Goal: Information Seeking & Learning: Learn about a topic

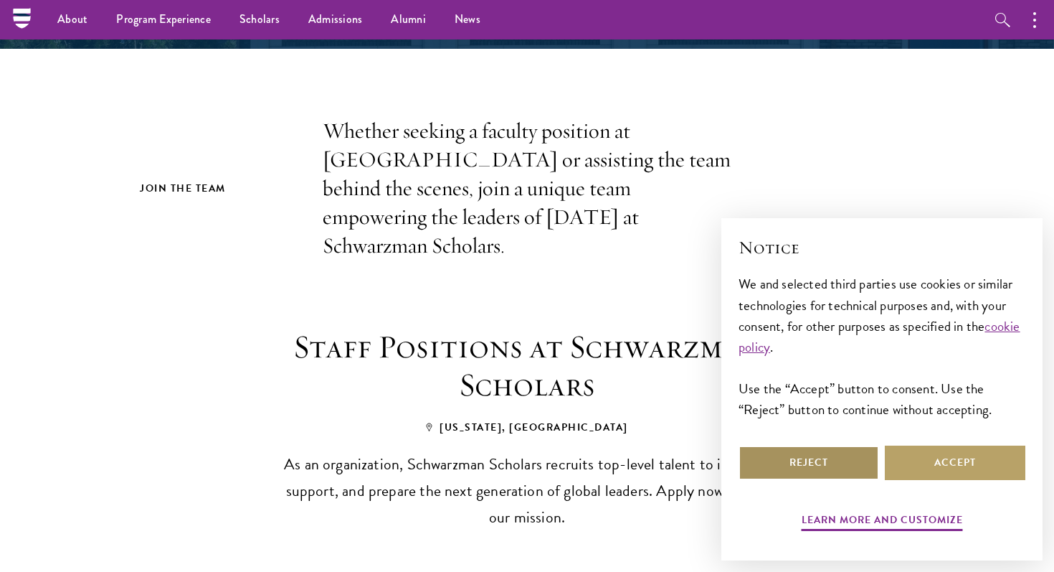
click at [807, 465] on button "Reject" at bounding box center [809, 462] width 141 height 34
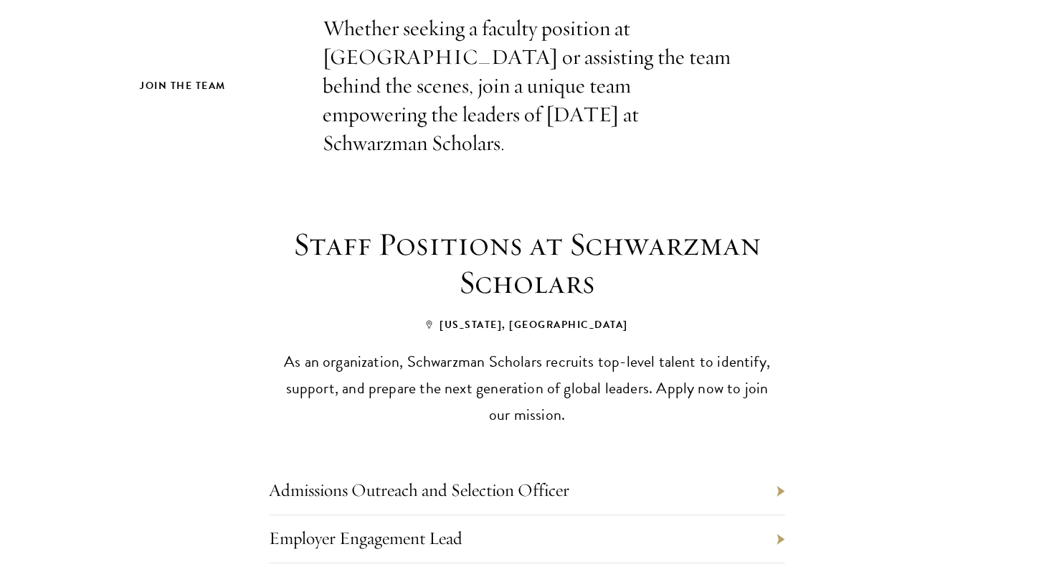
scroll to position [422, 0]
click at [561, 477] on link "Admissions Outreach and Selection Officer" at bounding box center [419, 488] width 300 height 22
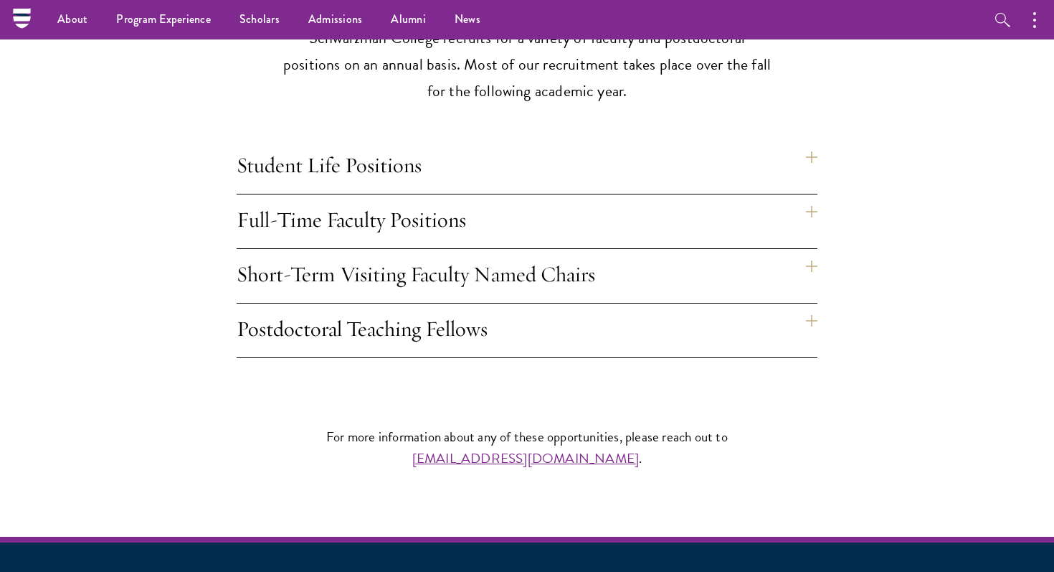
scroll to position [1191, 0]
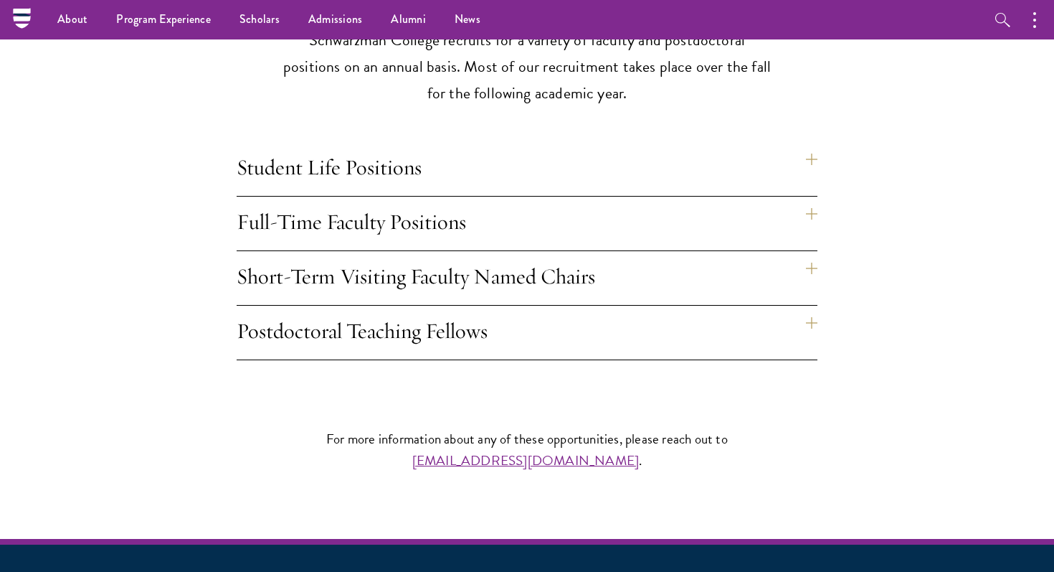
click at [816, 196] on h4 "Full-Time Faculty Positions" at bounding box center [527, 223] width 581 height 54
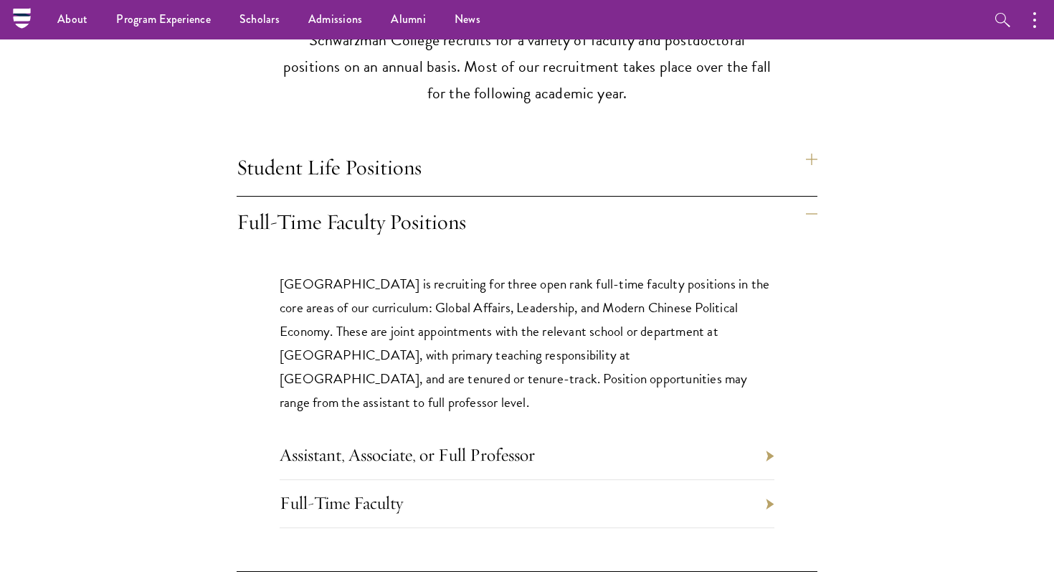
click at [764, 432] on li "Assistant, Associate, or Full Professor" at bounding box center [527, 456] width 495 height 48
click at [766, 432] on li "Assistant, Associate, or Full Professor" at bounding box center [527, 456] width 495 height 48
click at [777, 404] on div "Schwarzman College is recruiting for three open rank full-time faculty position…" at bounding box center [527, 410] width 581 height 321
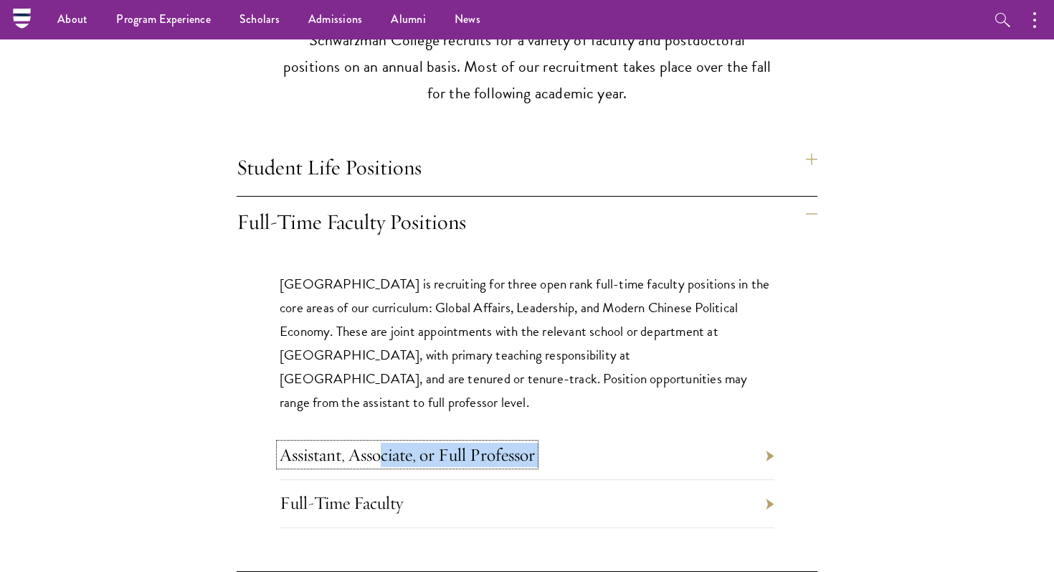
click at [511, 443] on link "Assistant, Associate, or Full Professor" at bounding box center [407, 454] width 255 height 22
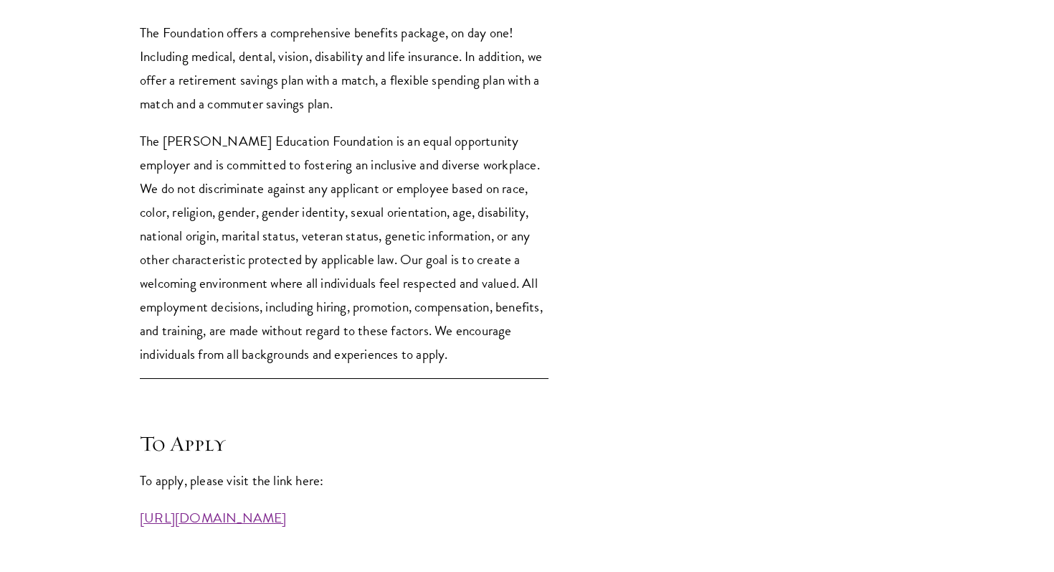
scroll to position [3762, 0]
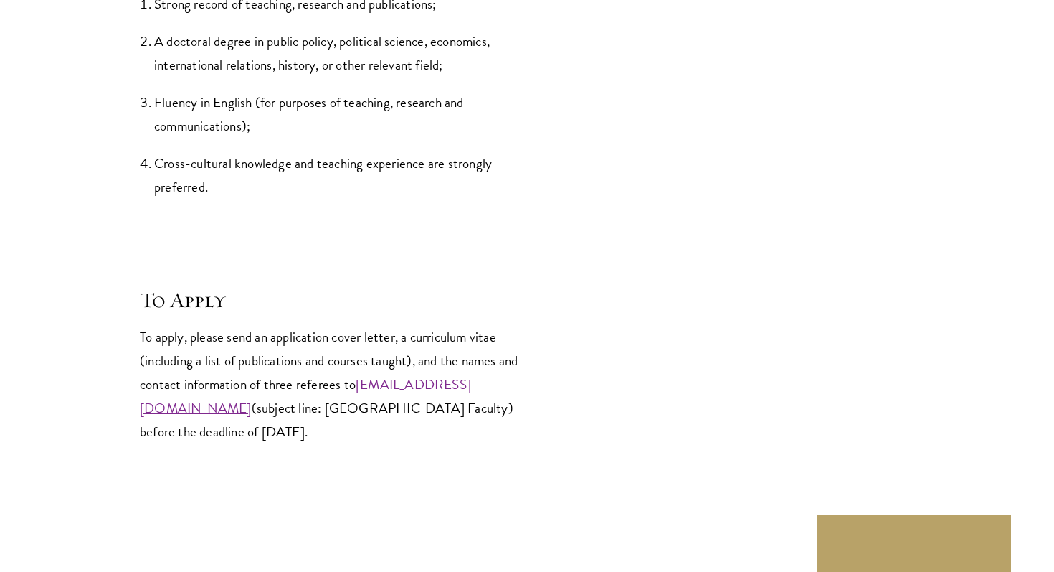
scroll to position [1920, 0]
